Goal: Find specific page/section

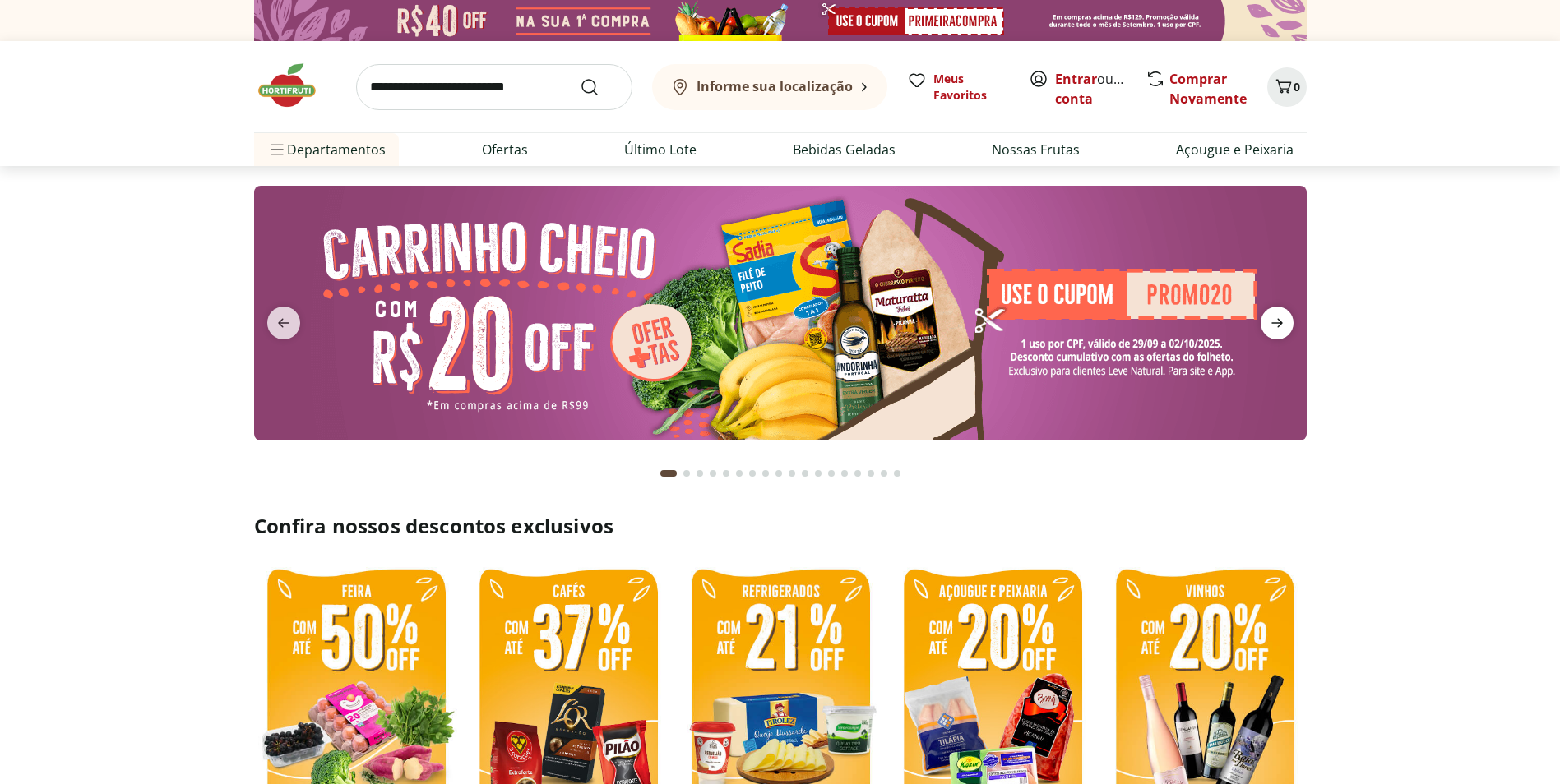
click at [1277, 329] on icon "next" at bounding box center [1277, 323] width 20 height 20
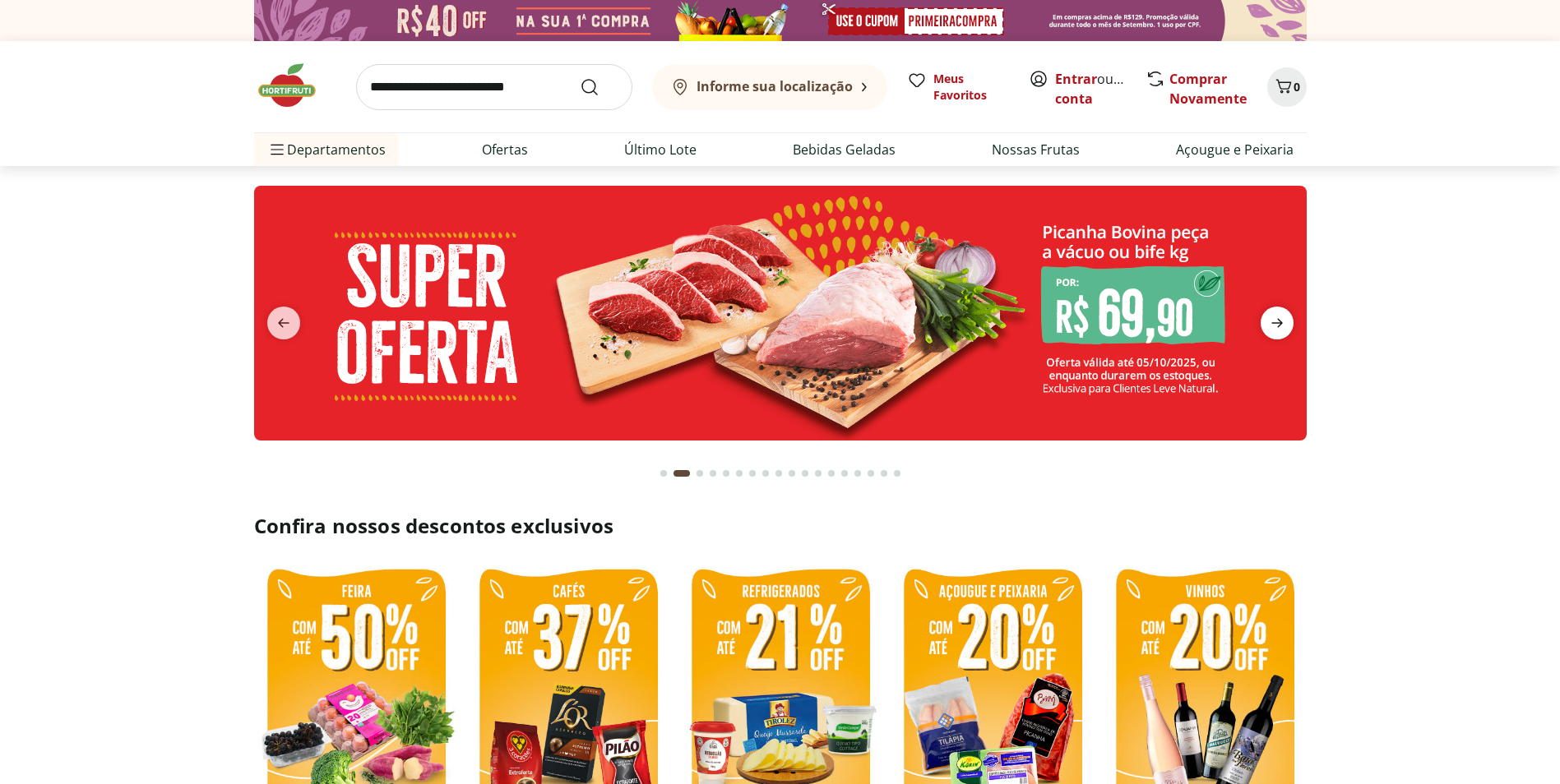
click at [1277, 329] on icon "next" at bounding box center [1277, 323] width 20 height 20
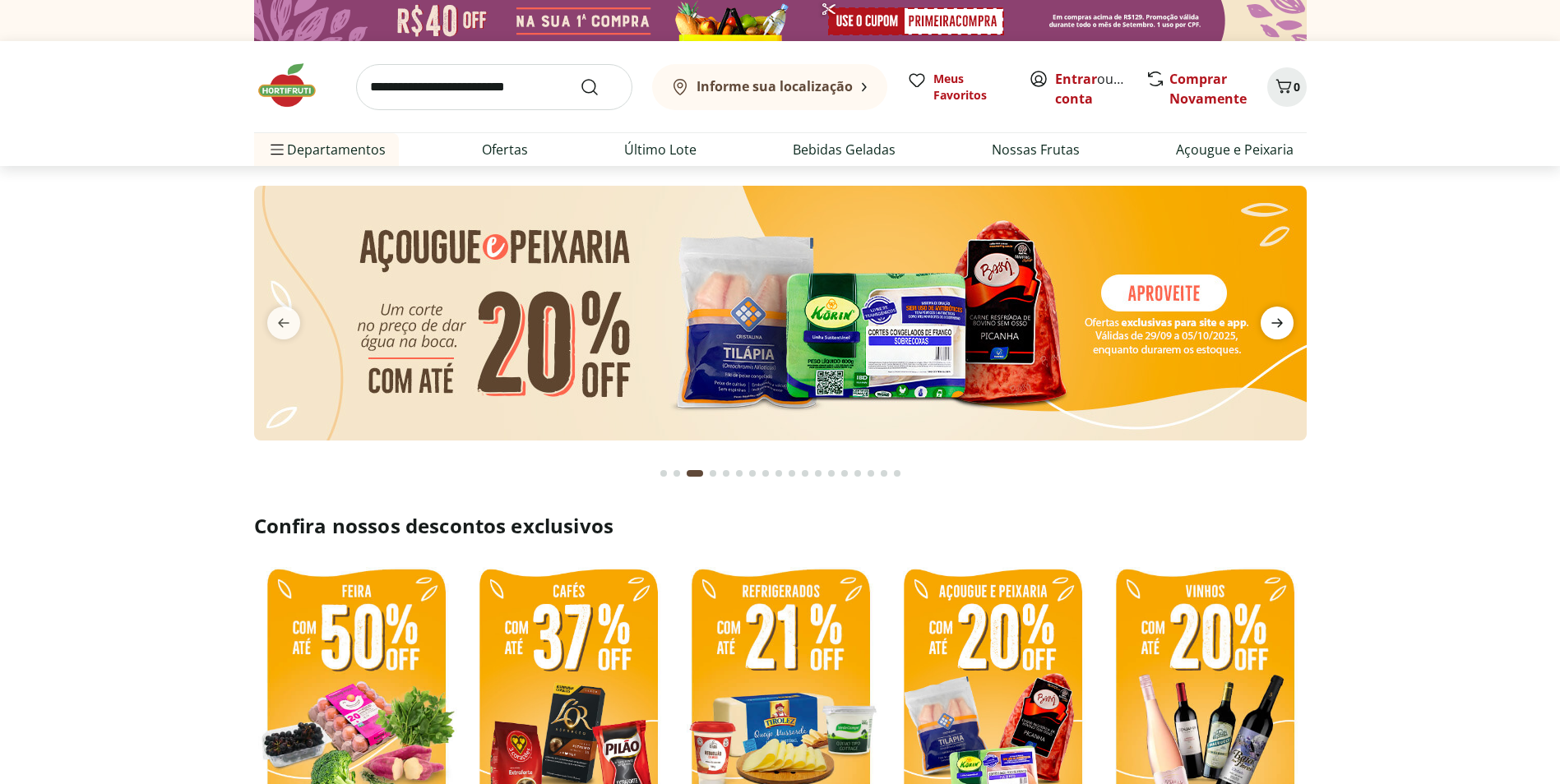
click at [1277, 328] on icon "next" at bounding box center [1277, 323] width 20 height 20
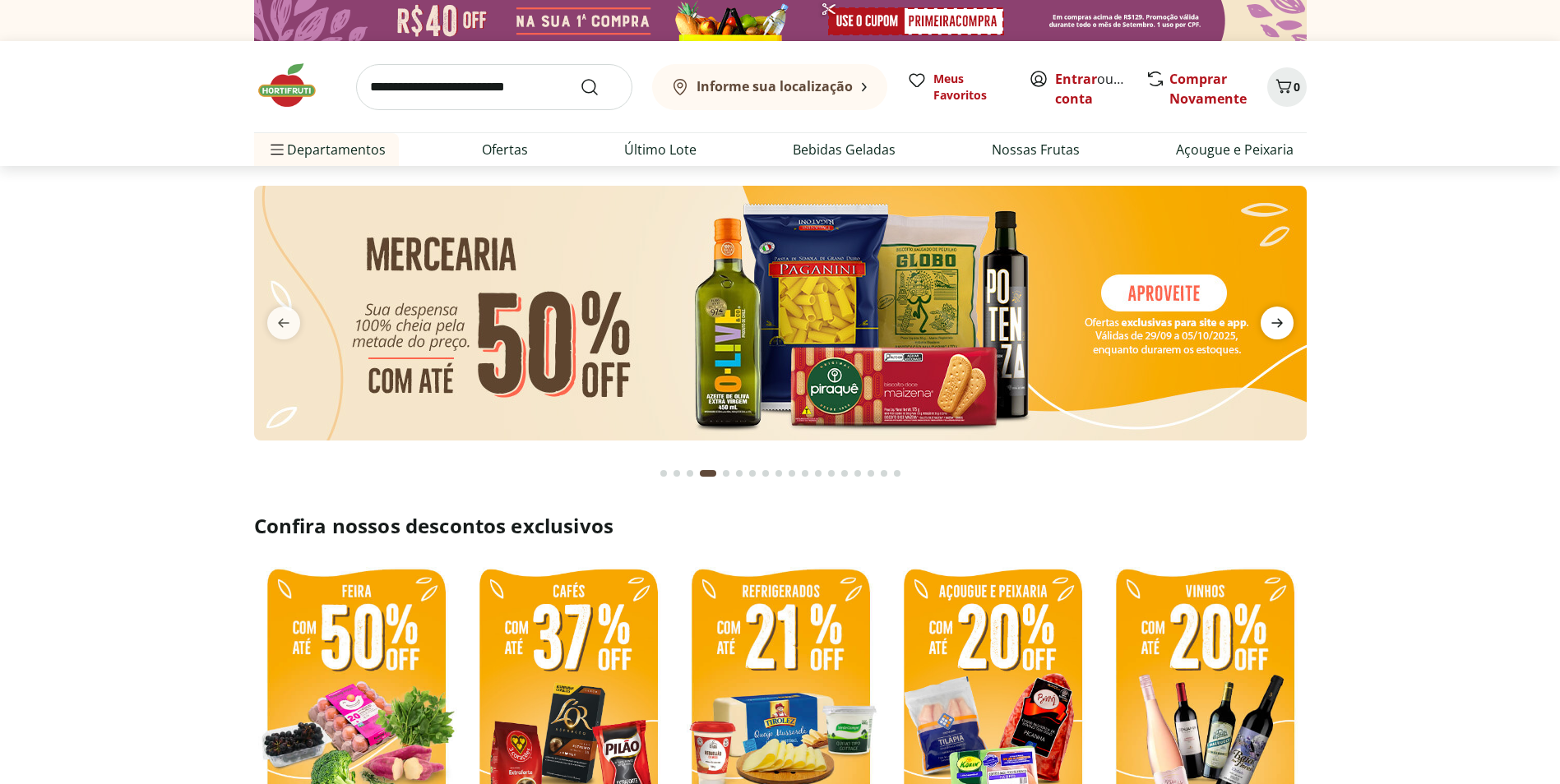
click at [1277, 328] on icon "next" at bounding box center [1277, 323] width 20 height 20
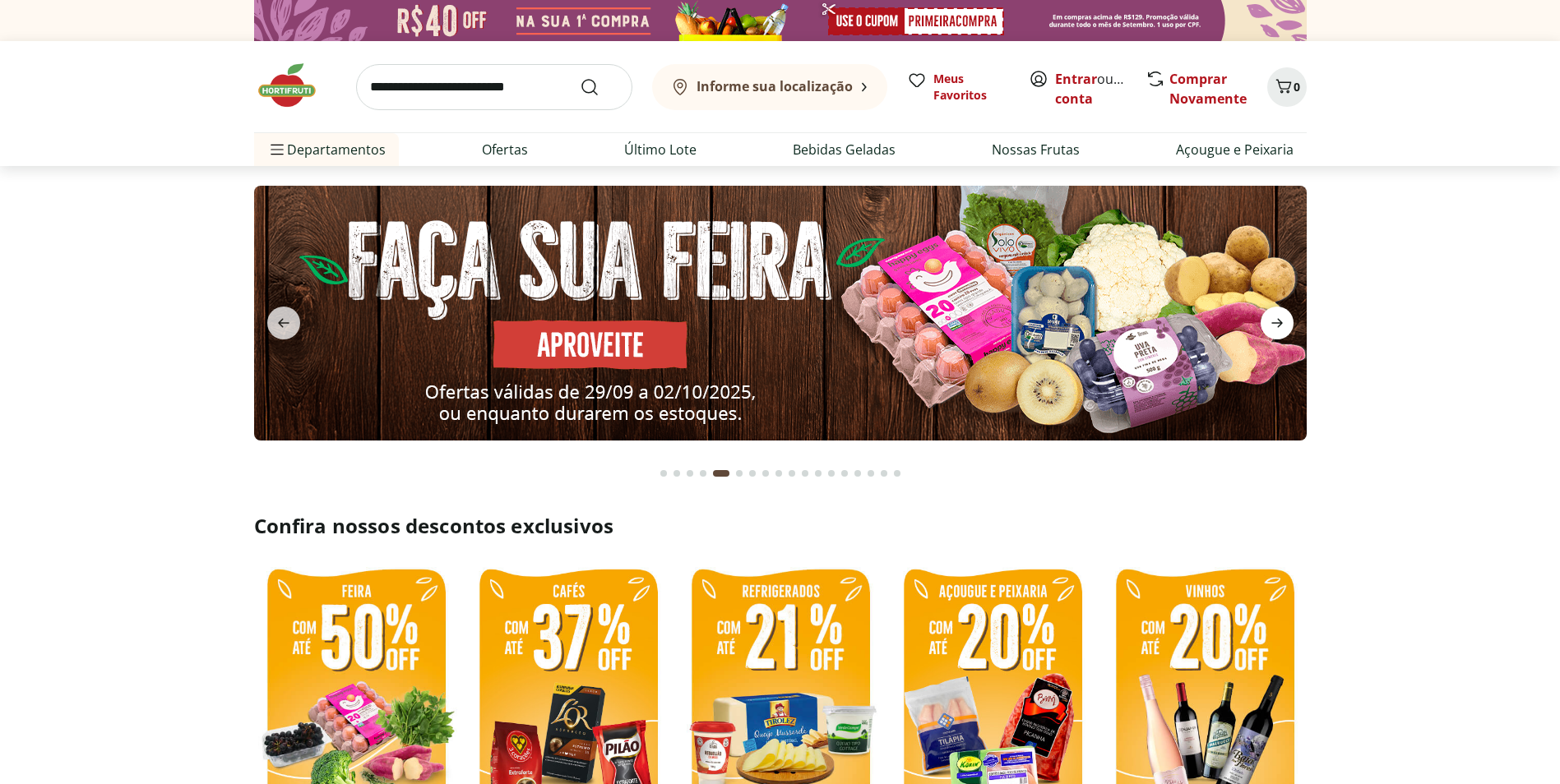
click at [1277, 328] on icon "next" at bounding box center [1277, 323] width 20 height 20
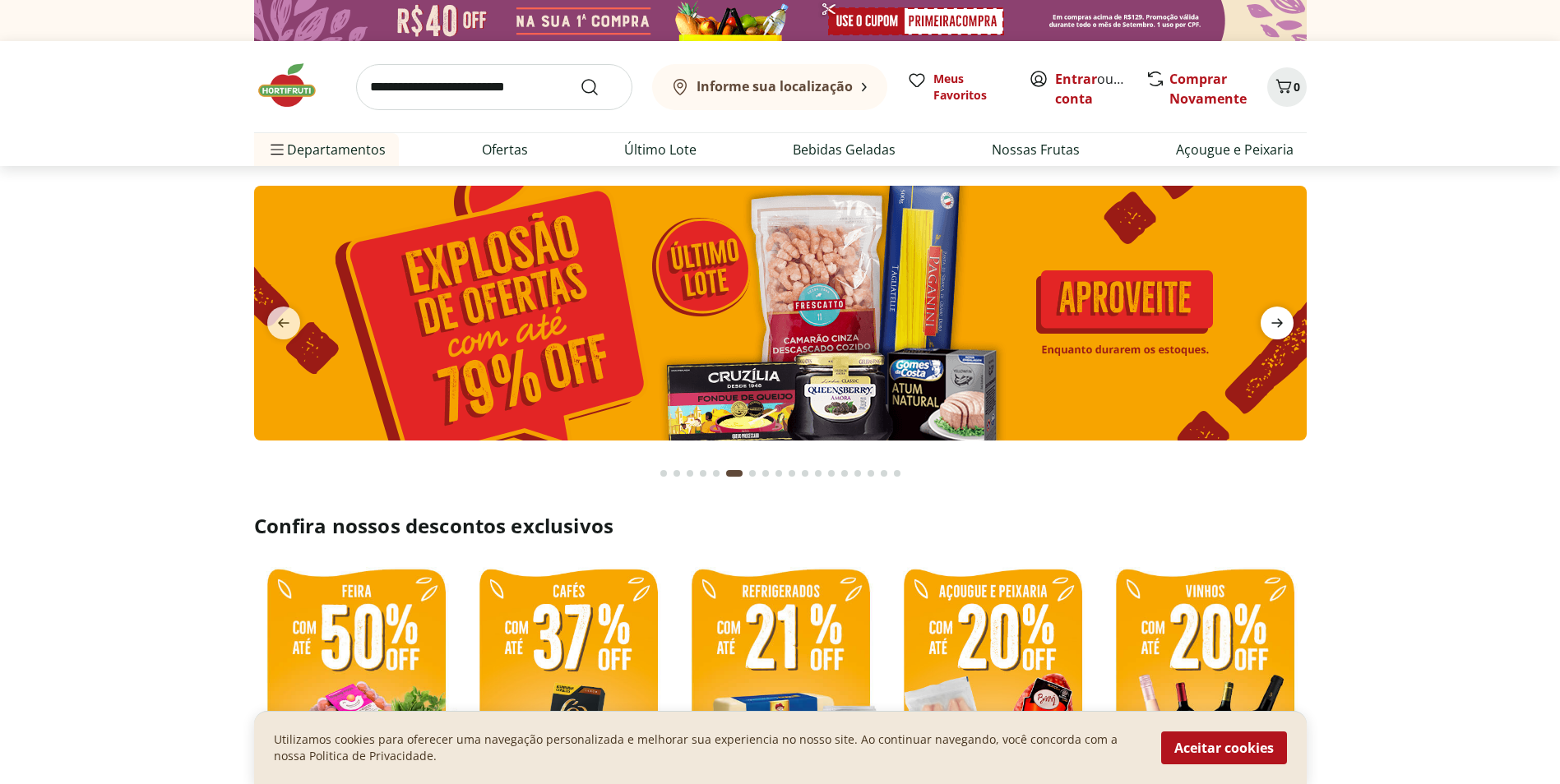
click at [1277, 328] on icon "next" at bounding box center [1277, 323] width 20 height 20
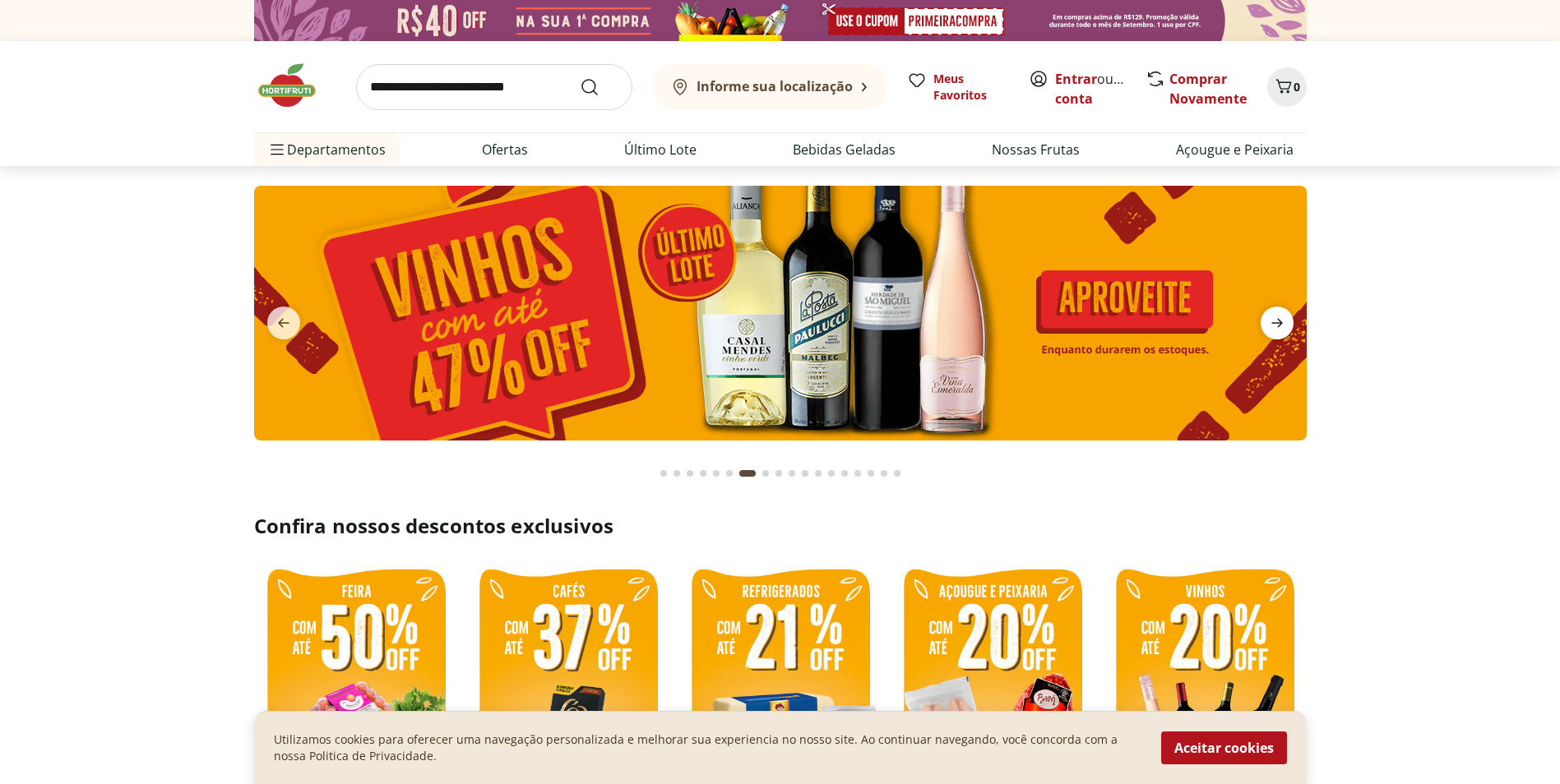
click at [1277, 328] on icon "next" at bounding box center [1277, 323] width 20 height 20
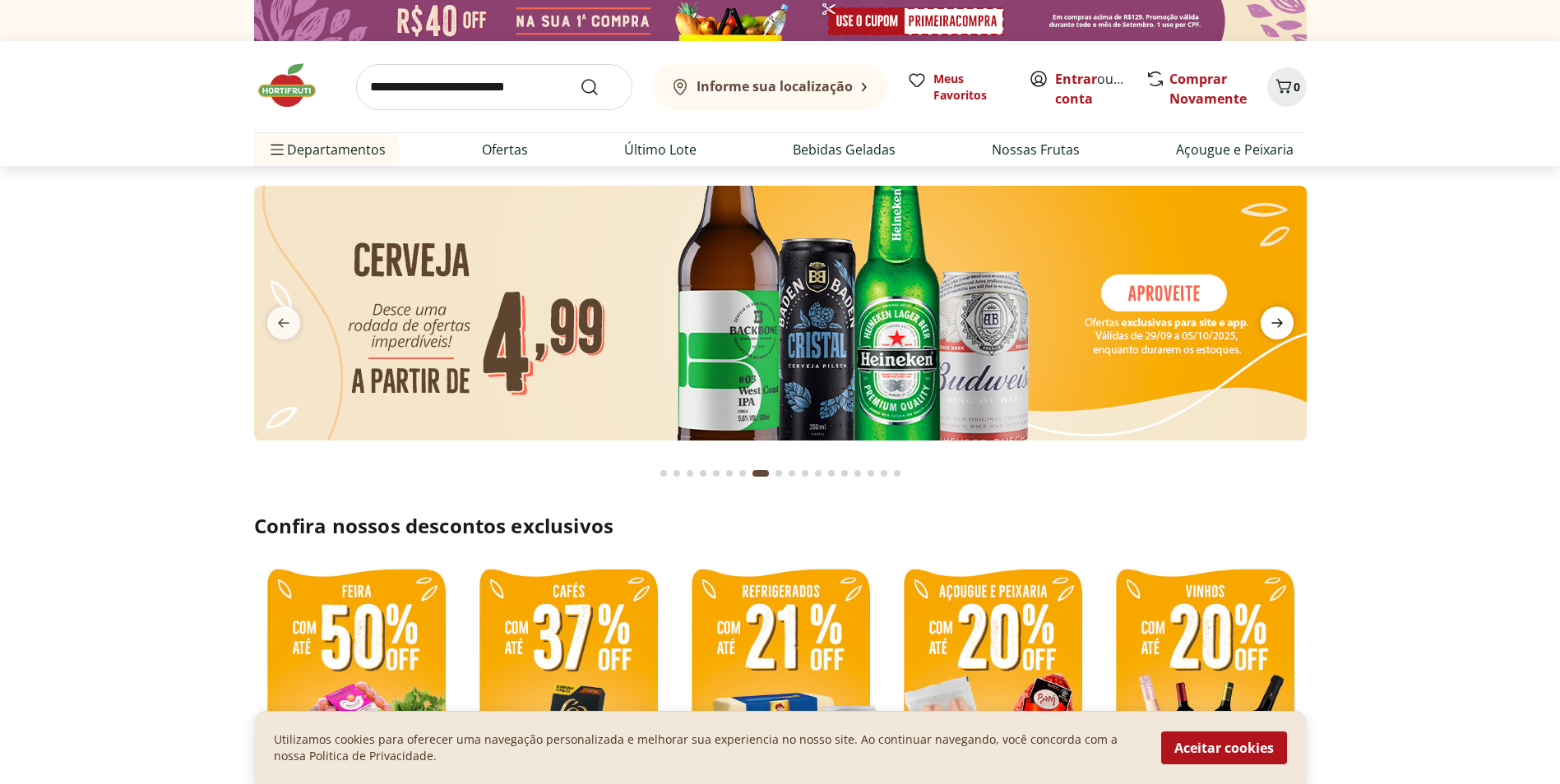
click at [1277, 328] on icon "next" at bounding box center [1277, 323] width 20 height 20
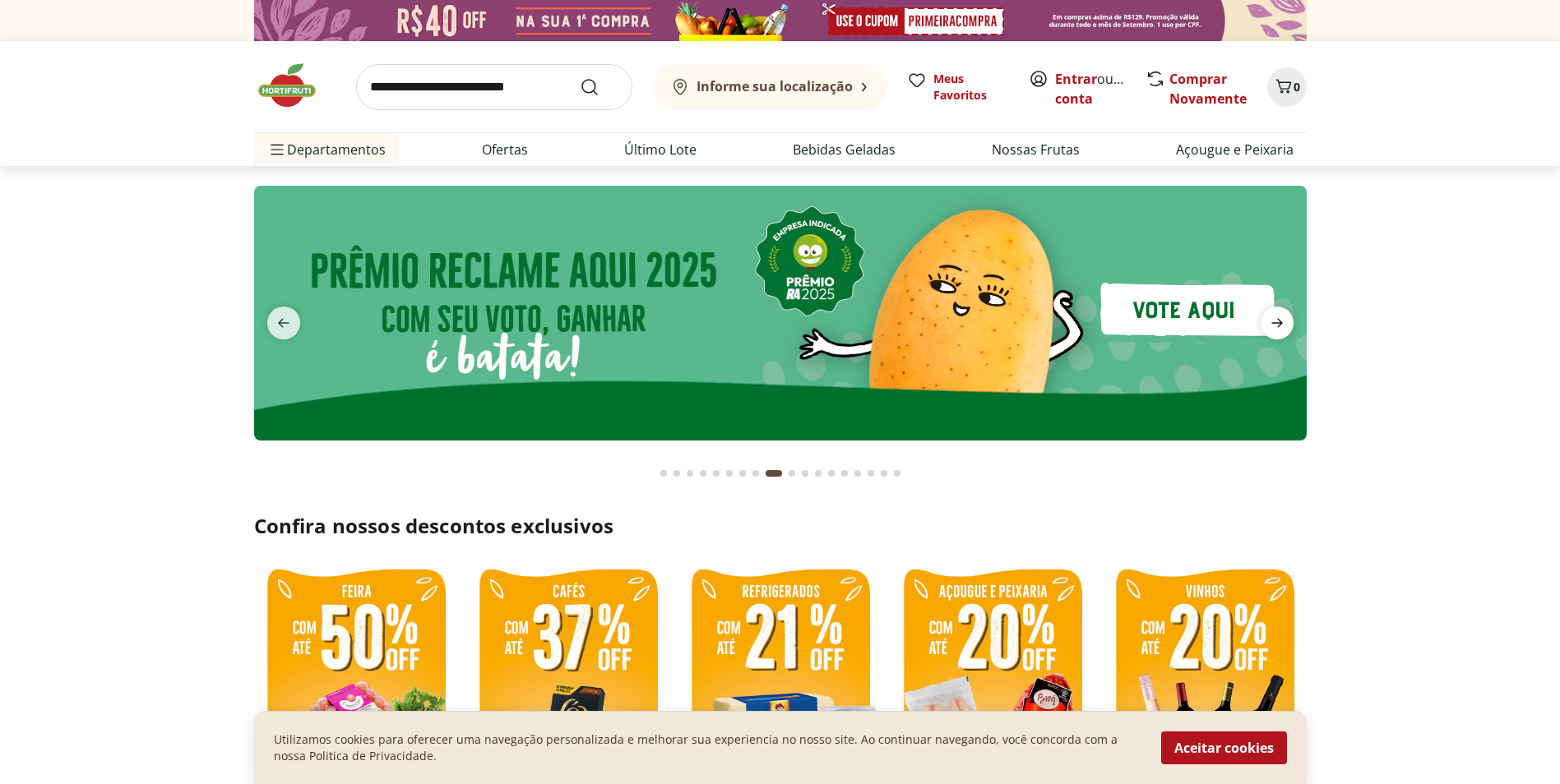
click at [1277, 328] on icon "next" at bounding box center [1277, 323] width 20 height 20
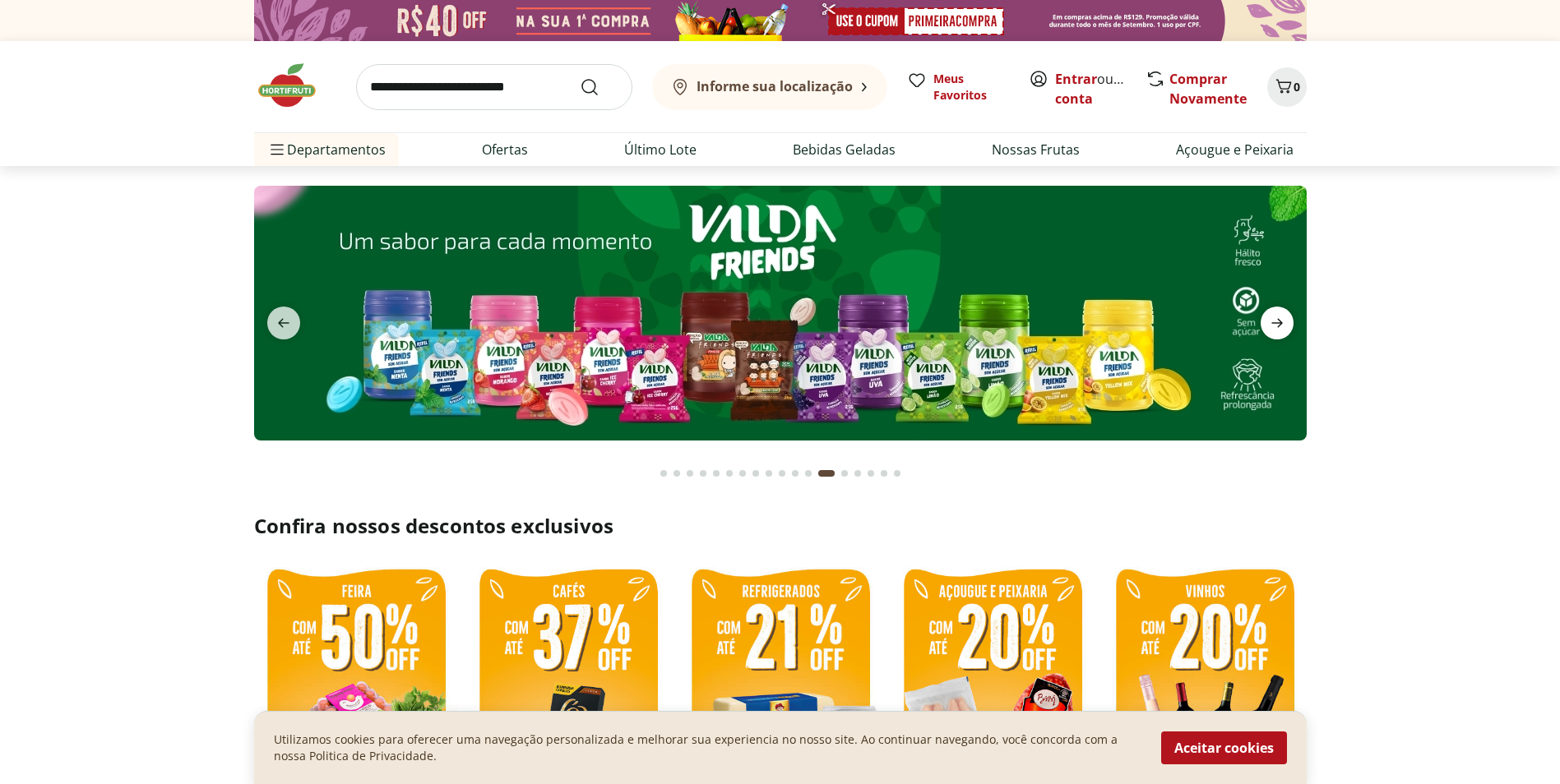
click at [1279, 325] on icon "next" at bounding box center [1277, 323] width 20 height 20
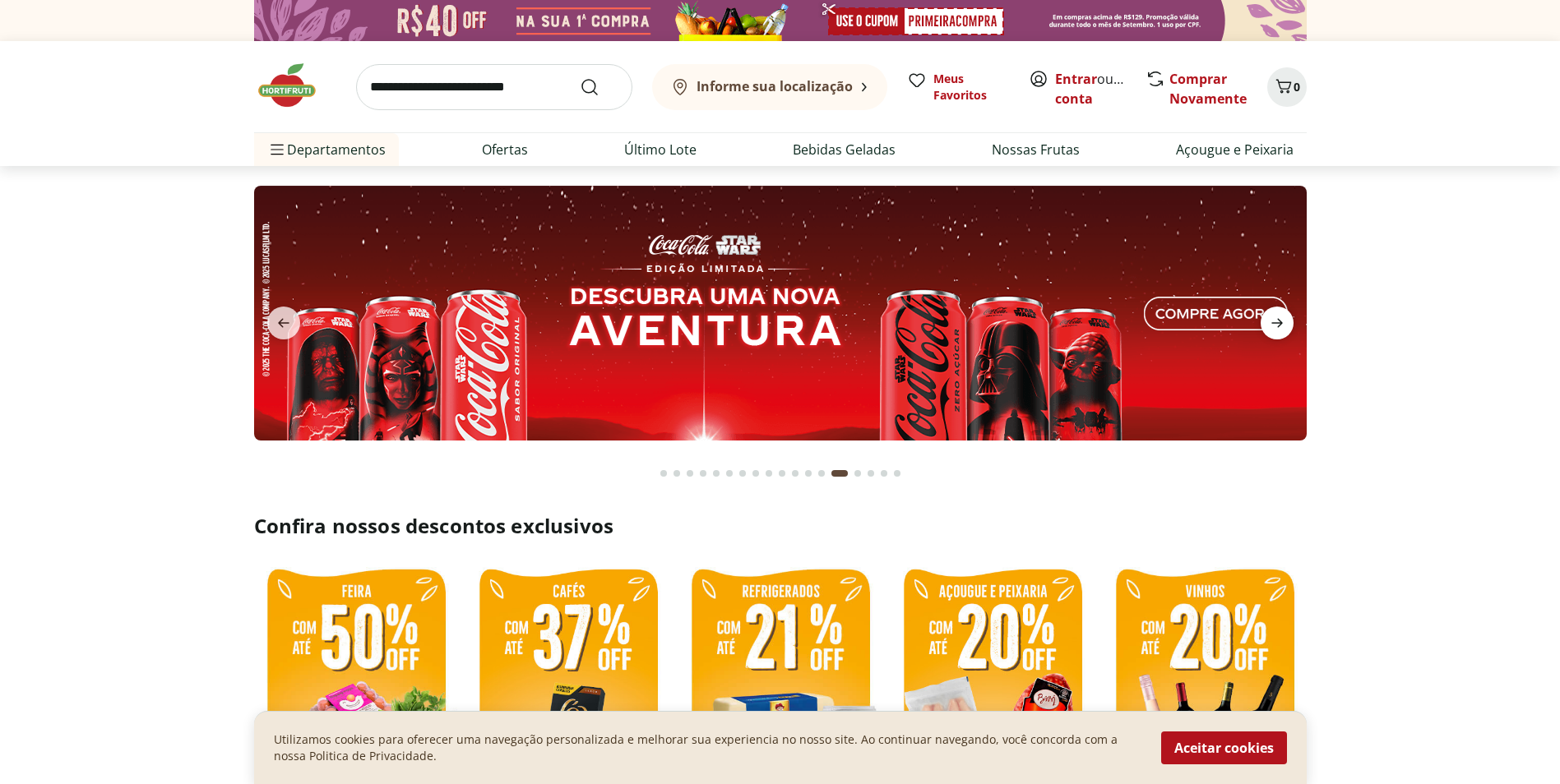
click at [1279, 325] on icon "next" at bounding box center [1277, 323] width 20 height 20
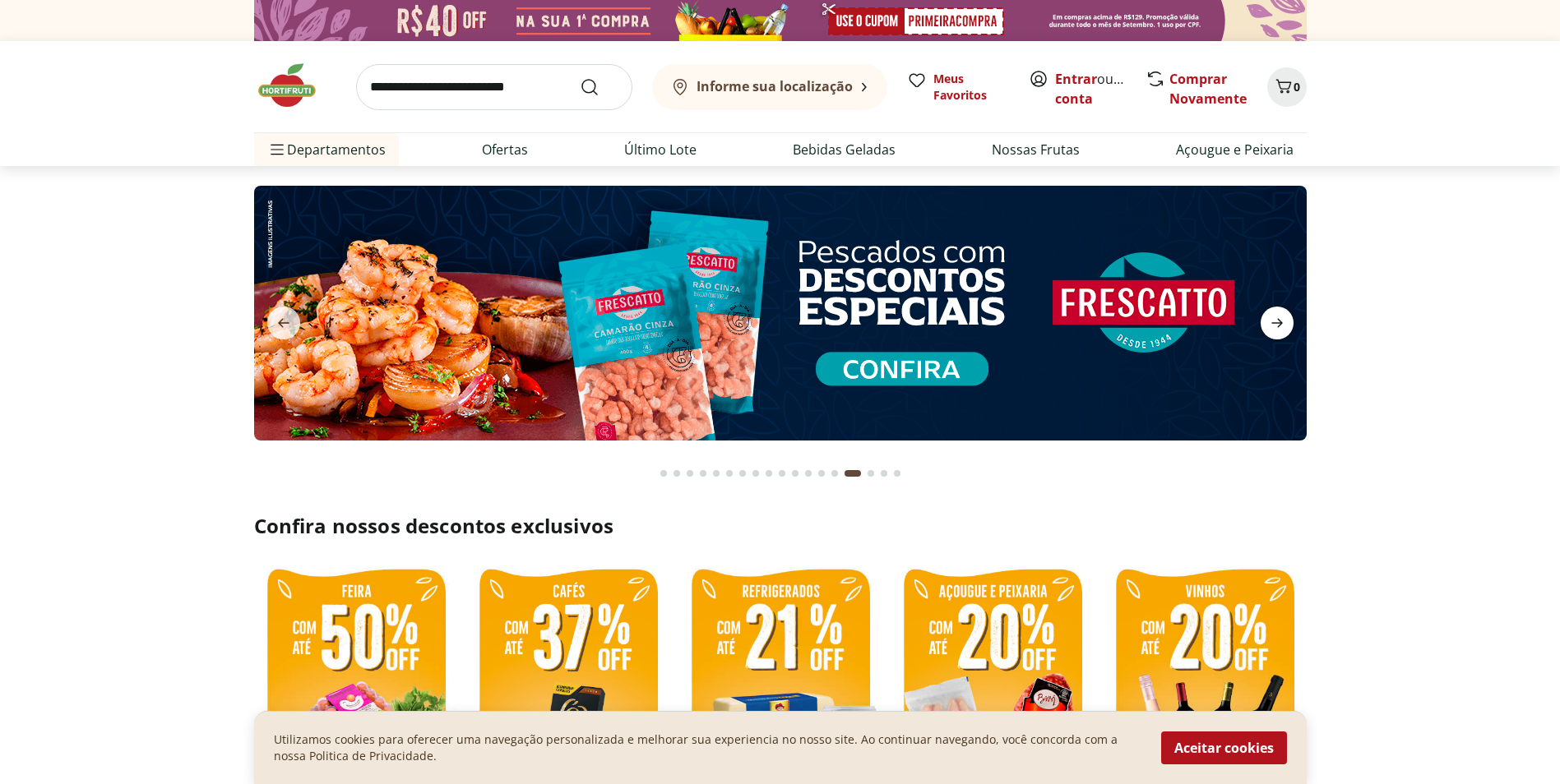
click at [1279, 325] on icon "next" at bounding box center [1277, 323] width 20 height 20
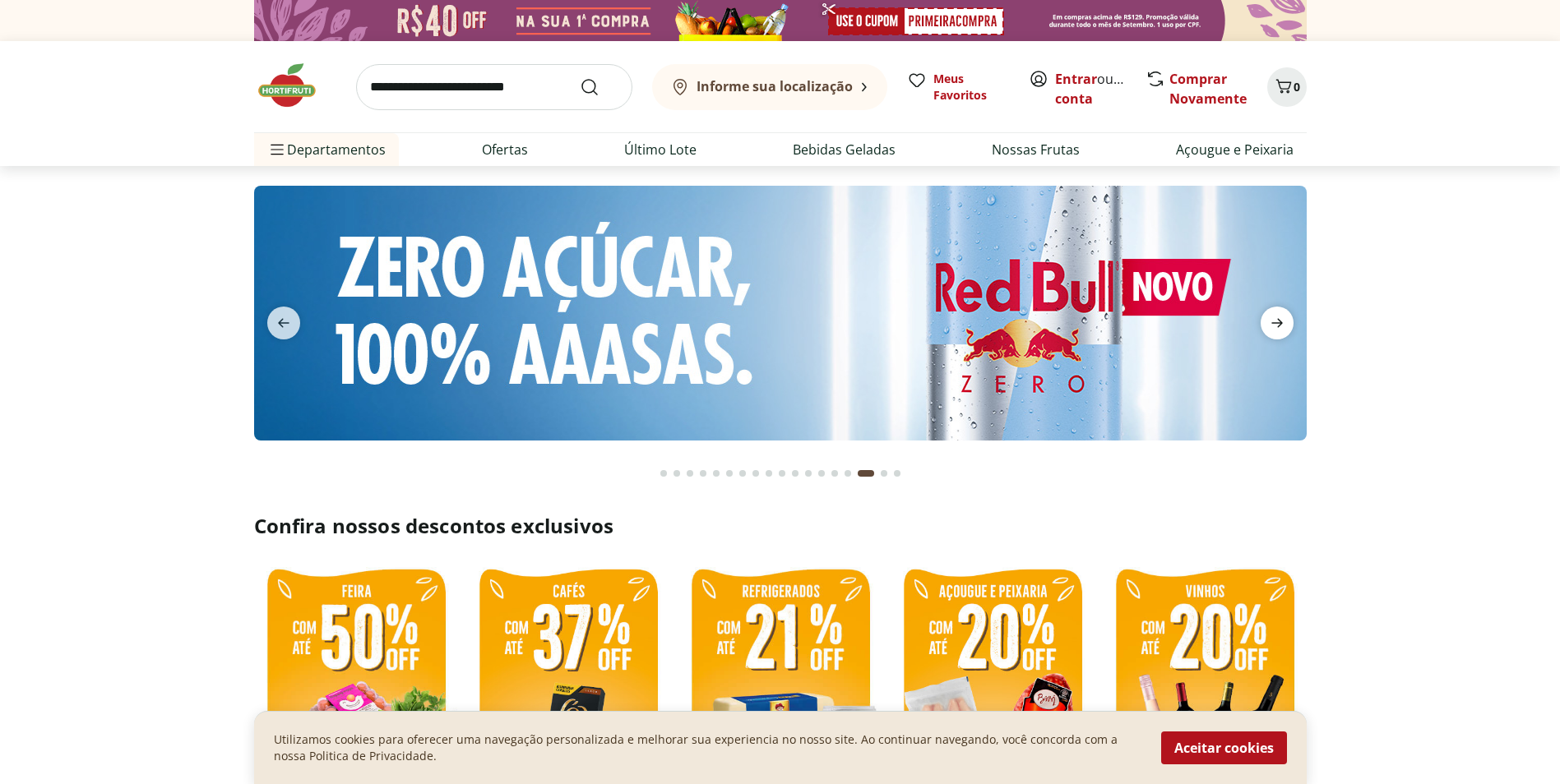
click at [1279, 325] on icon "next" at bounding box center [1277, 323] width 20 height 20
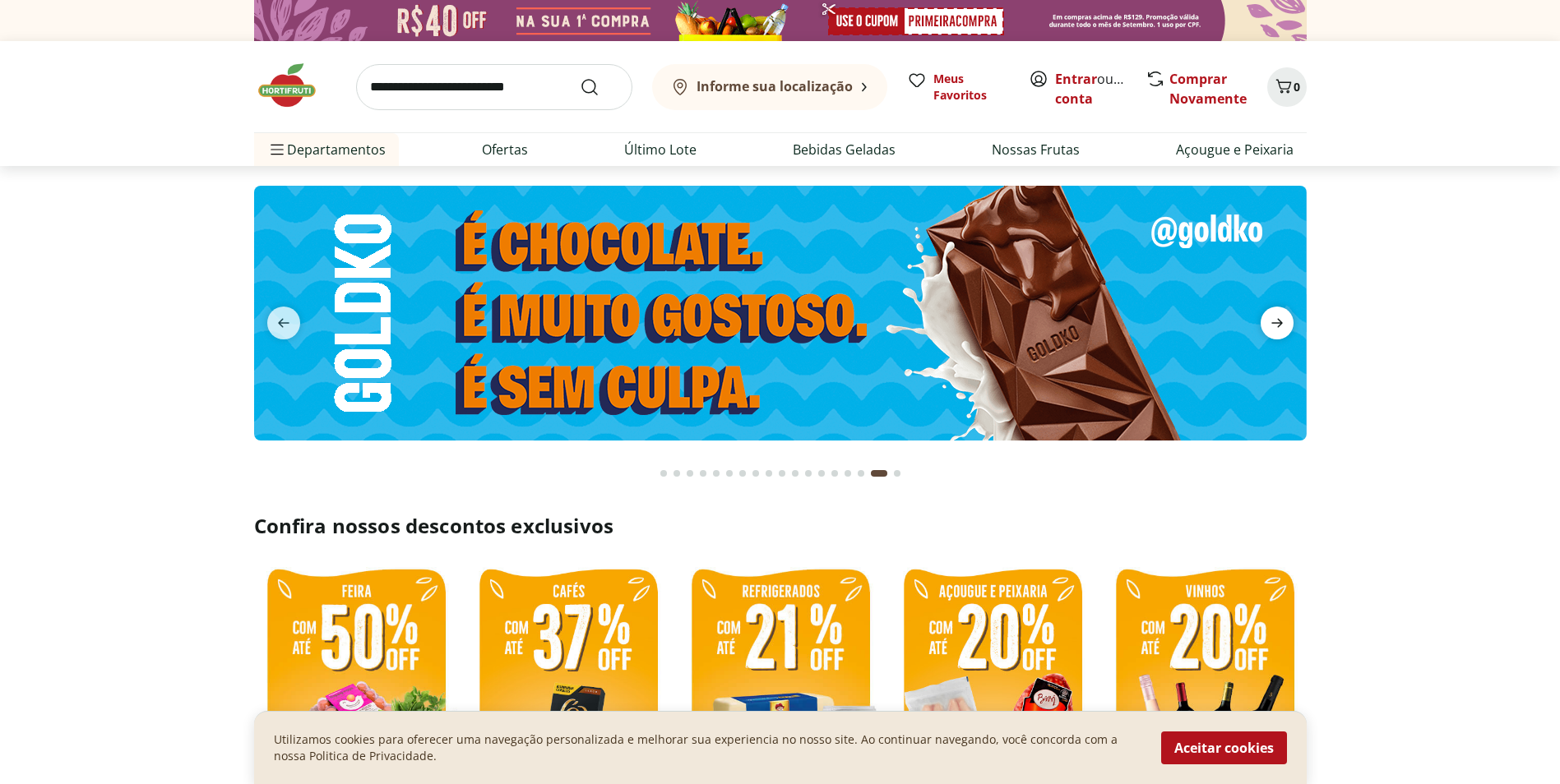
click at [1278, 325] on icon "next" at bounding box center [1277, 323] width 20 height 20
